Goal: Task Accomplishment & Management: Manage account settings

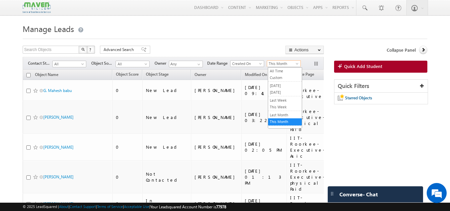
click at [284, 65] on span "This Month" at bounding box center [283, 64] width 32 height 6
click at [284, 73] on link "All Time" at bounding box center [285, 71] width 34 height 6
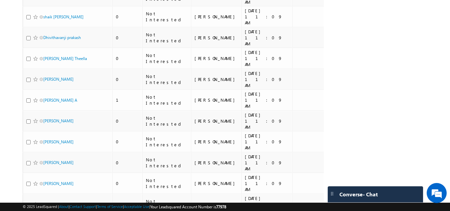
scroll to position [1449, 0]
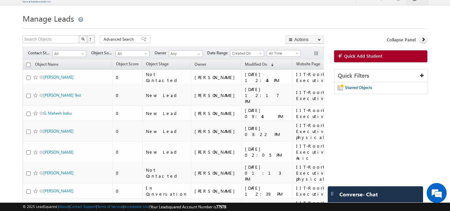
scroll to position [0, 0]
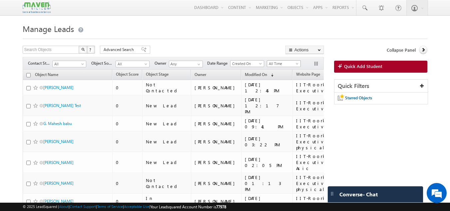
click at [293, 64] on span "All Time" at bounding box center [283, 64] width 32 height 6
click at [313, 63] on button "button" at bounding box center [316, 64] width 7 height 7
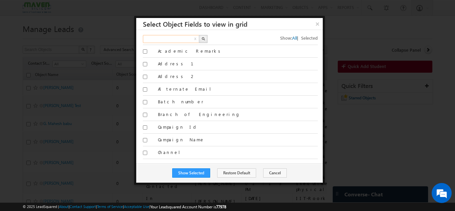
click at [168, 40] on input "text" at bounding box center [171, 39] width 57 height 8
type input "city"
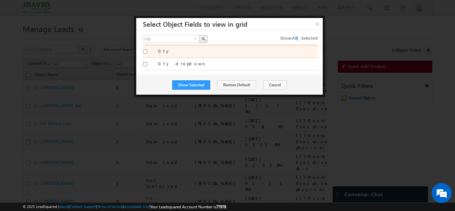
click at [146, 51] on input "City" at bounding box center [145, 51] width 4 height 4
checkbox input "true"
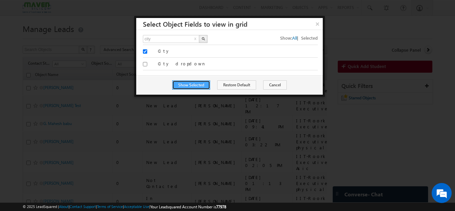
click at [184, 81] on button "Show Selected" at bounding box center [191, 84] width 38 height 9
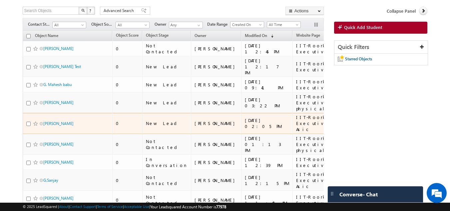
scroll to position [67, 0]
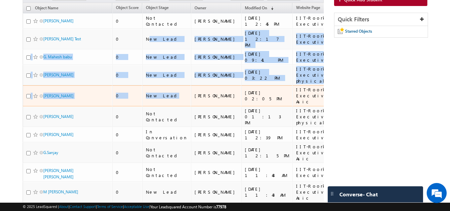
drag, startPoint x: 151, startPoint y: 36, endPoint x: 168, endPoint y: 87, distance: 53.5
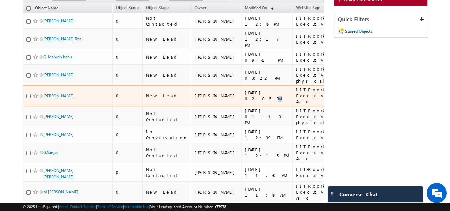
click at [241, 94] on td "[DATE] 02:05 PM" at bounding box center [266, 95] width 51 height 21
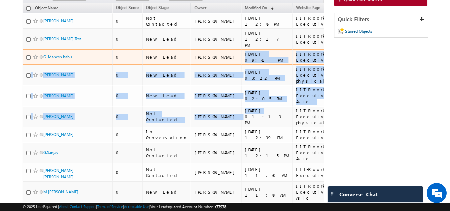
drag, startPoint x: 211, startPoint y: 96, endPoint x: 199, endPoint y: 49, distance: 48.5
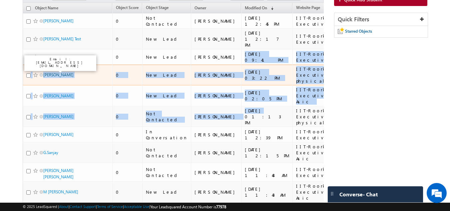
click at [53, 72] on link "[PERSON_NAME]" at bounding box center [58, 74] width 30 height 5
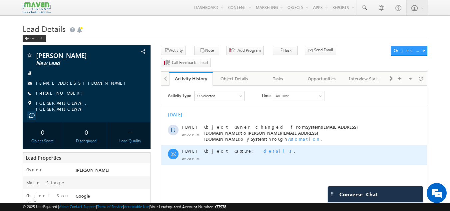
click at [263, 148] on span "details" at bounding box center [278, 151] width 31 height 6
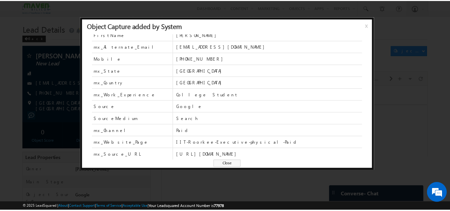
scroll to position [29, 0]
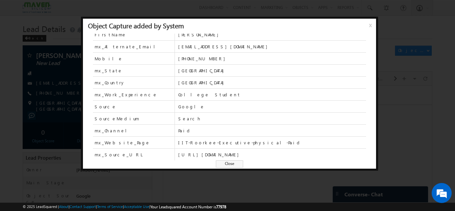
click at [370, 24] on span "x" at bounding box center [371, 28] width 5 height 12
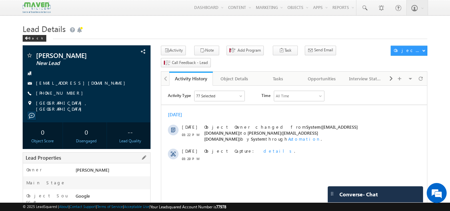
scroll to position [0, 0]
click at [31, 39] on div "Back" at bounding box center [35, 38] width 24 height 7
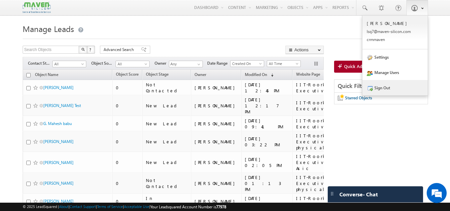
click at [384, 89] on link "Sign Out" at bounding box center [394, 87] width 65 height 15
